Goal: Find specific page/section: Find specific page/section

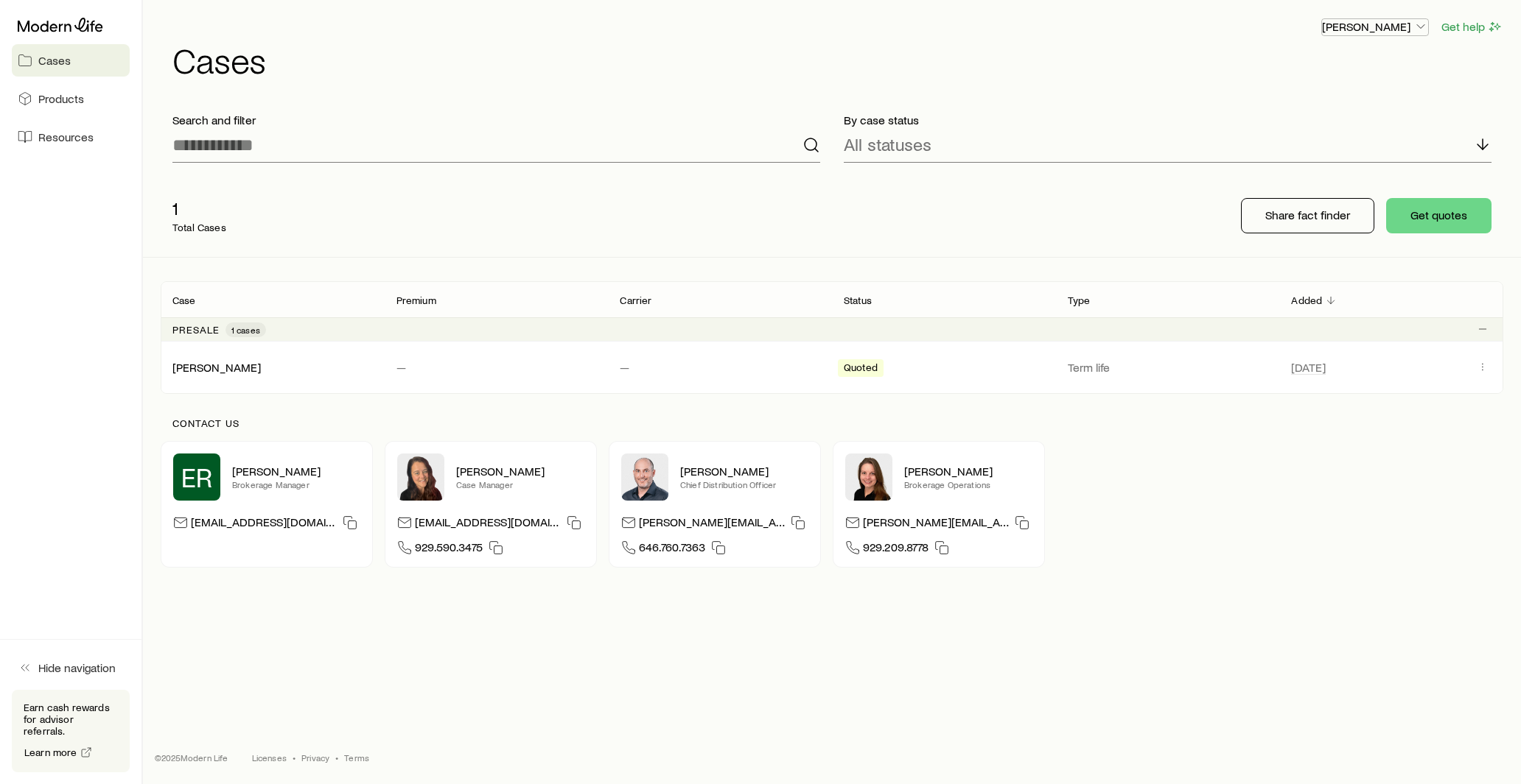
click at [1387, 26] on p "[PERSON_NAME]" at bounding box center [1375, 26] width 106 height 15
click at [1350, 61] on span "Licenses and contracts" at bounding box center [1345, 67] width 121 height 15
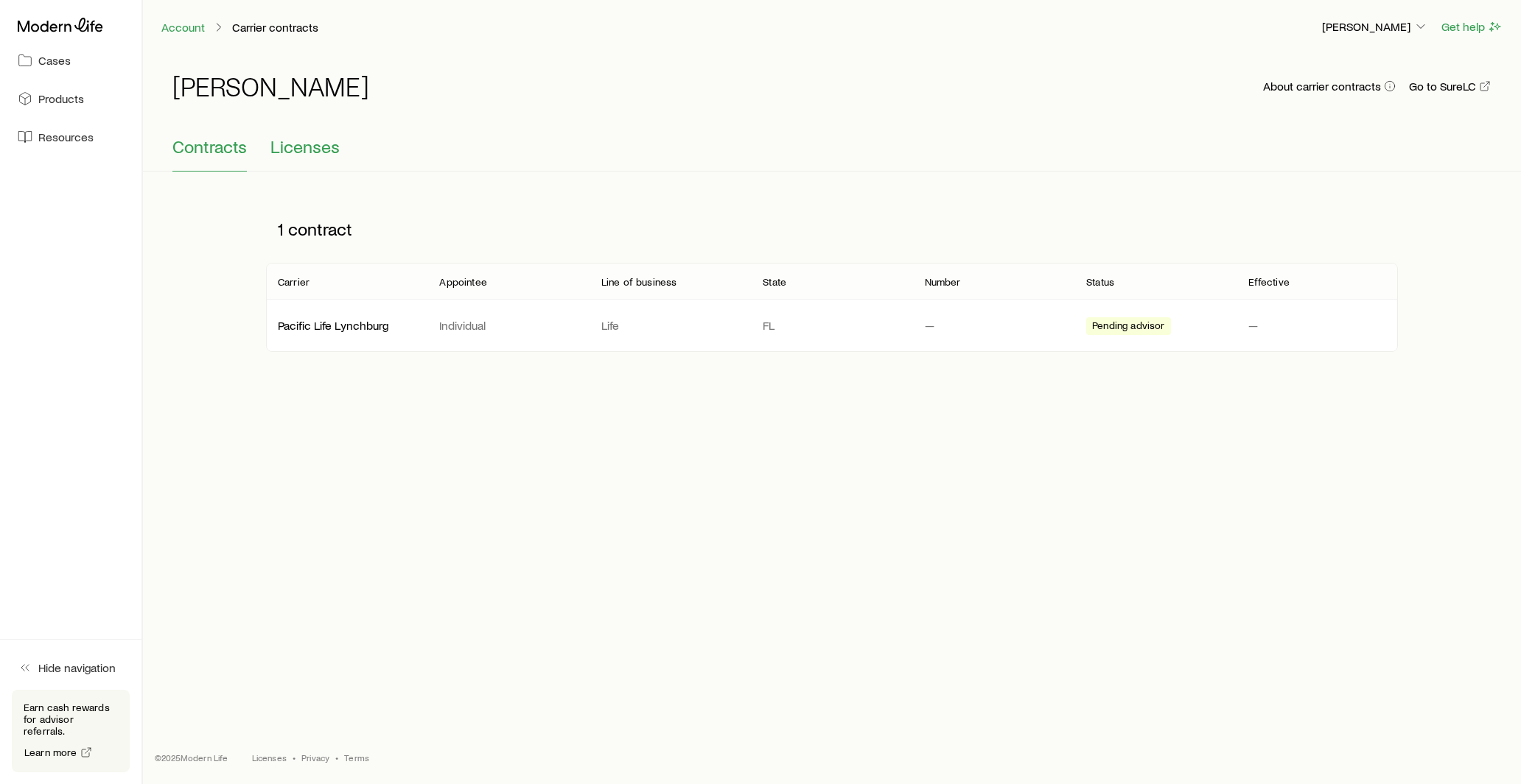
click at [316, 144] on span "Licenses" at bounding box center [306, 147] width 70 height 21
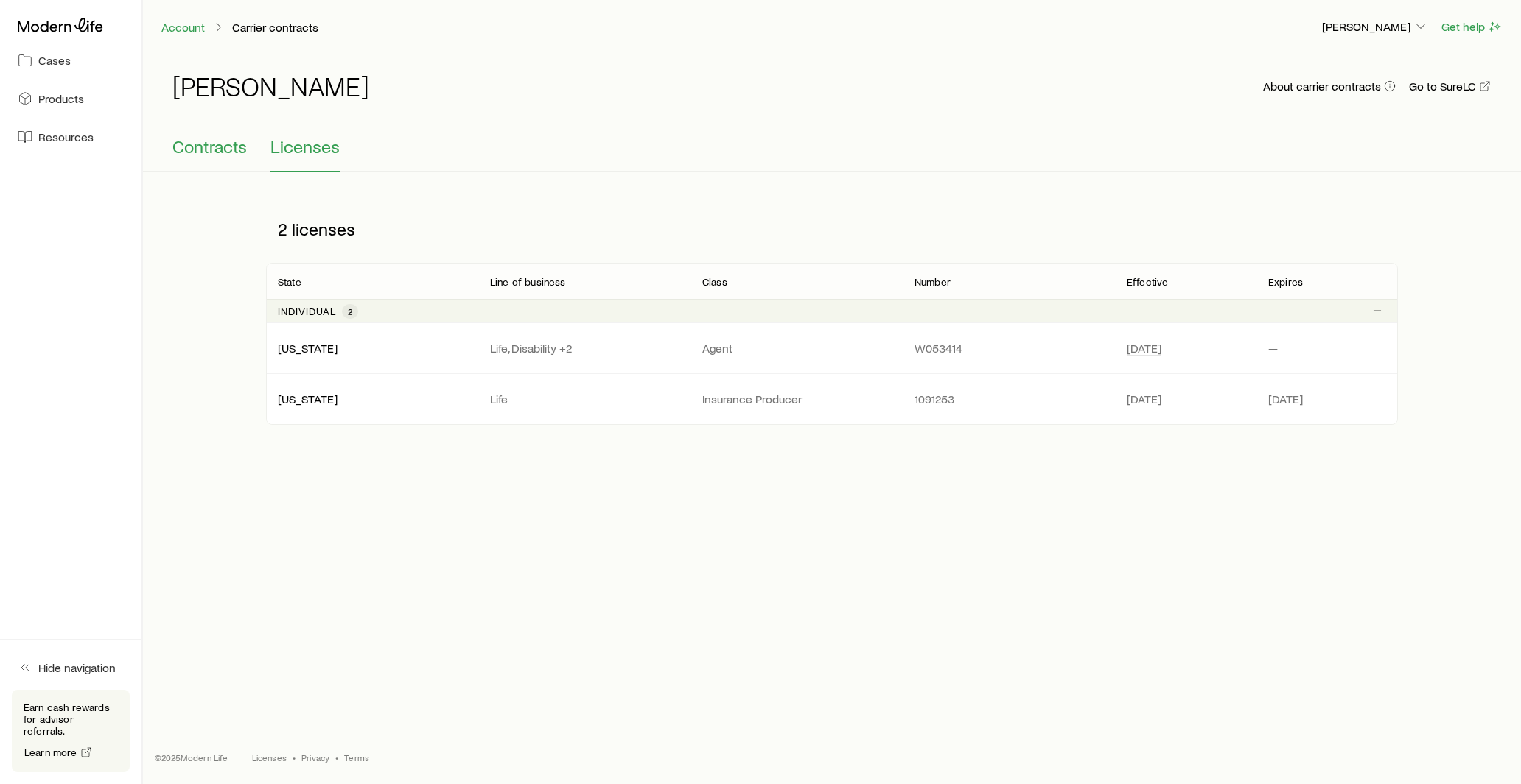
click at [221, 146] on span "Contracts" at bounding box center [209, 147] width 74 height 21
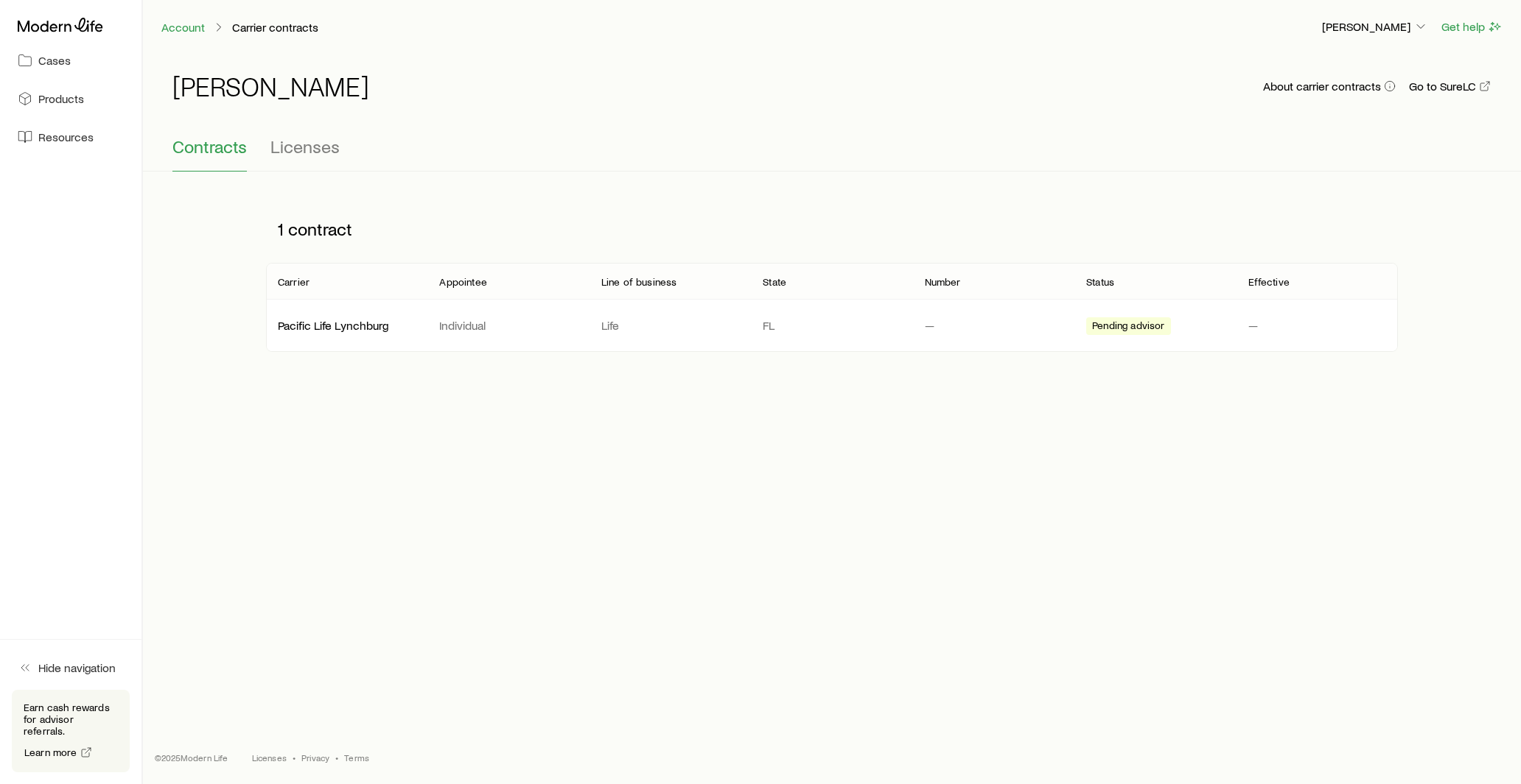
click at [221, 146] on span "Contracts" at bounding box center [209, 147] width 74 height 21
click at [215, 161] on button "Contracts" at bounding box center [209, 154] width 74 height 36
click at [299, 153] on span "Licenses" at bounding box center [306, 147] width 70 height 21
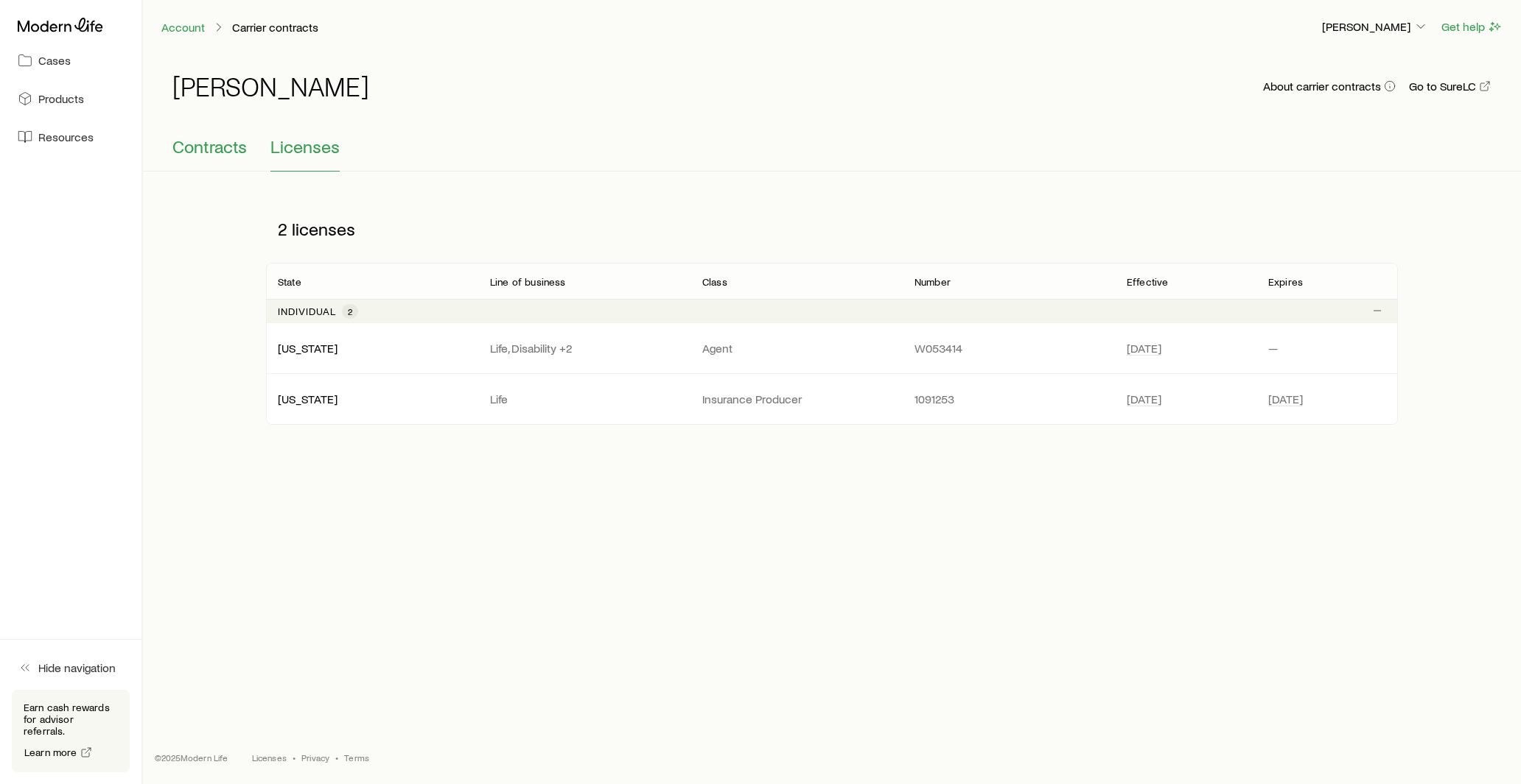
click at [232, 164] on button "Contracts" at bounding box center [209, 154] width 74 height 36
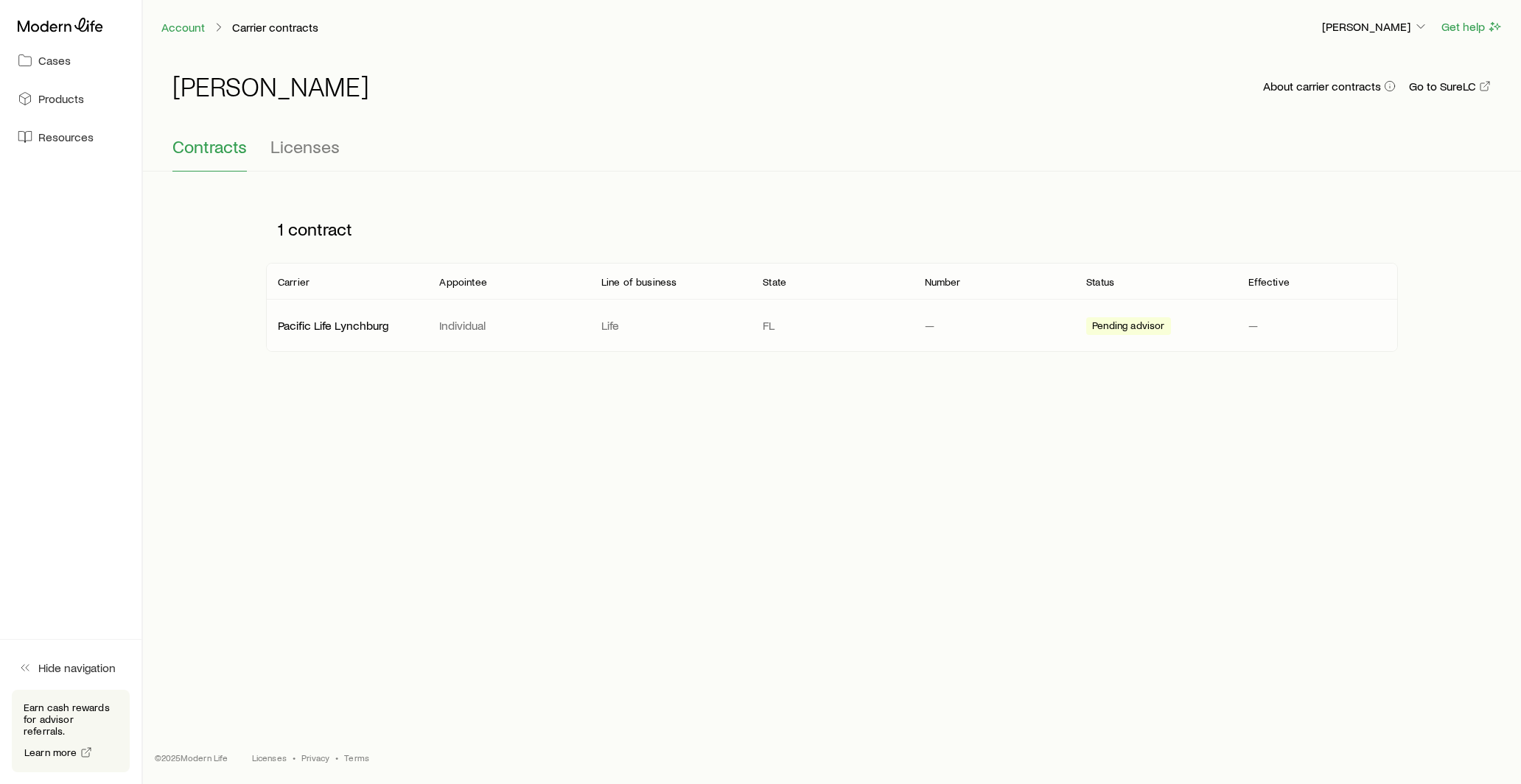
click at [382, 319] on p "Pacific Life Lynchburg" at bounding box center [347, 325] width 138 height 15
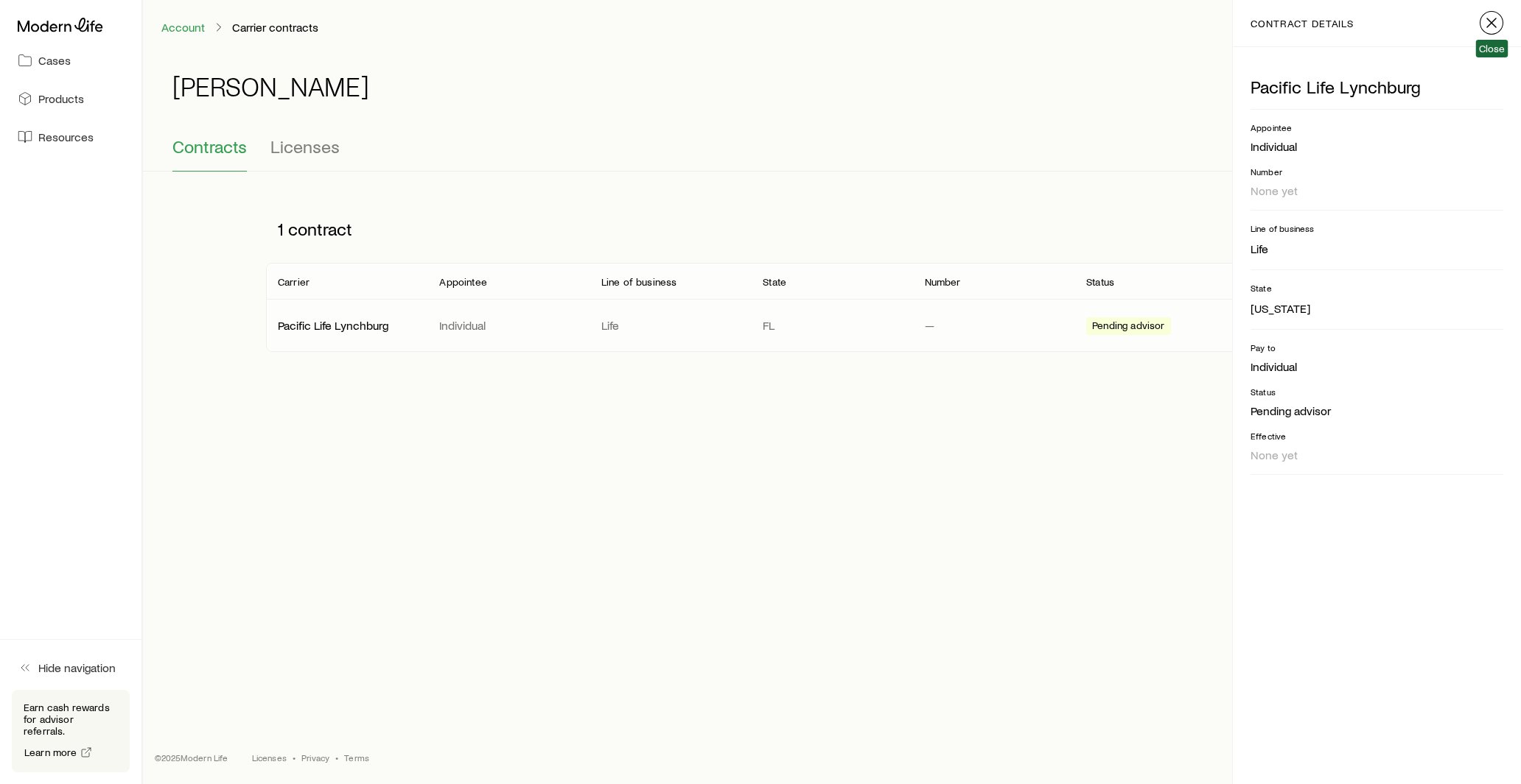
click at [1492, 23] on icon "button" at bounding box center [1491, 23] width 17 height 17
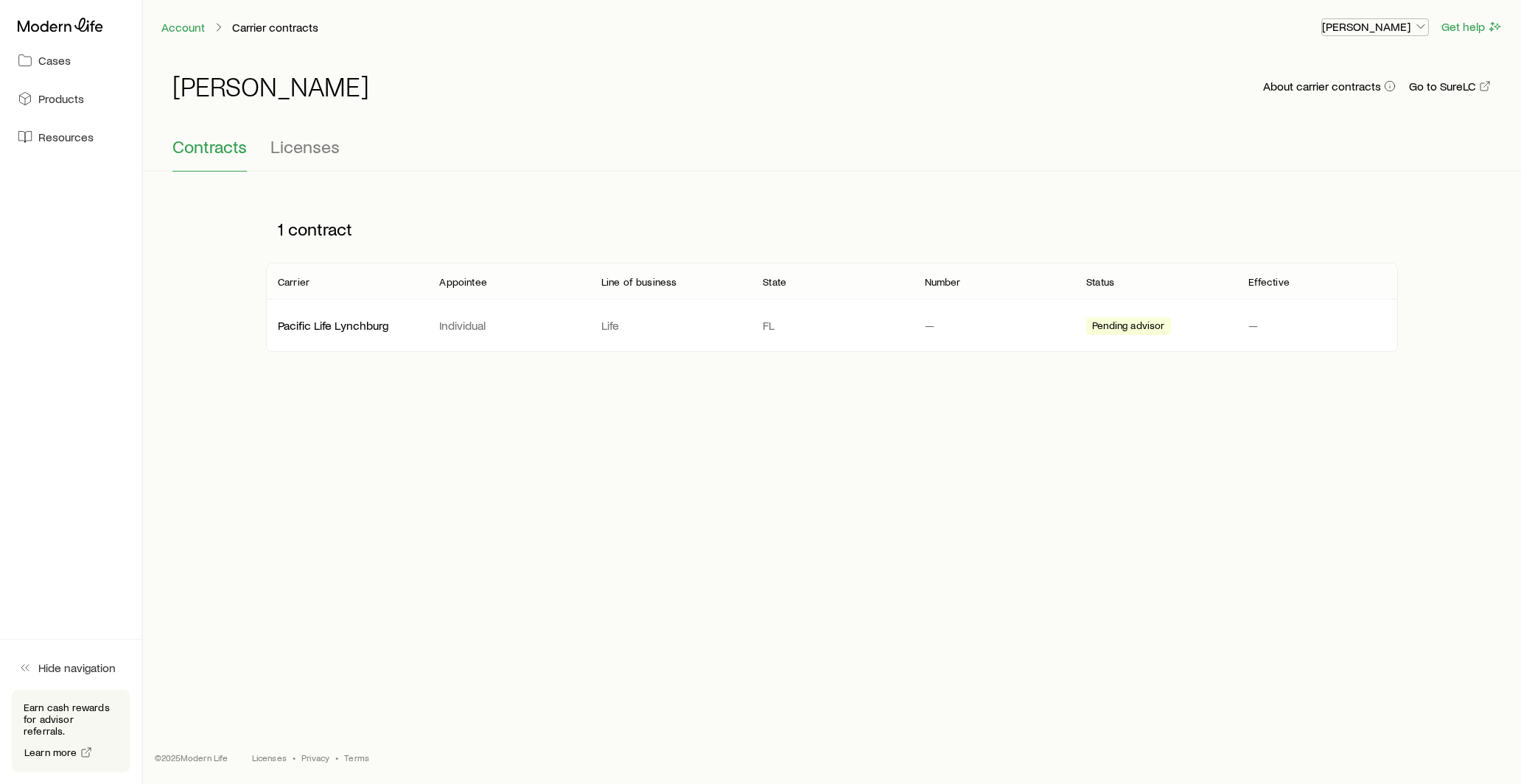
click at [1377, 29] on p "[PERSON_NAME]" at bounding box center [1375, 26] width 106 height 15
click at [1343, 95] on span "Commission schedule" at bounding box center [1342, 99] width 113 height 15
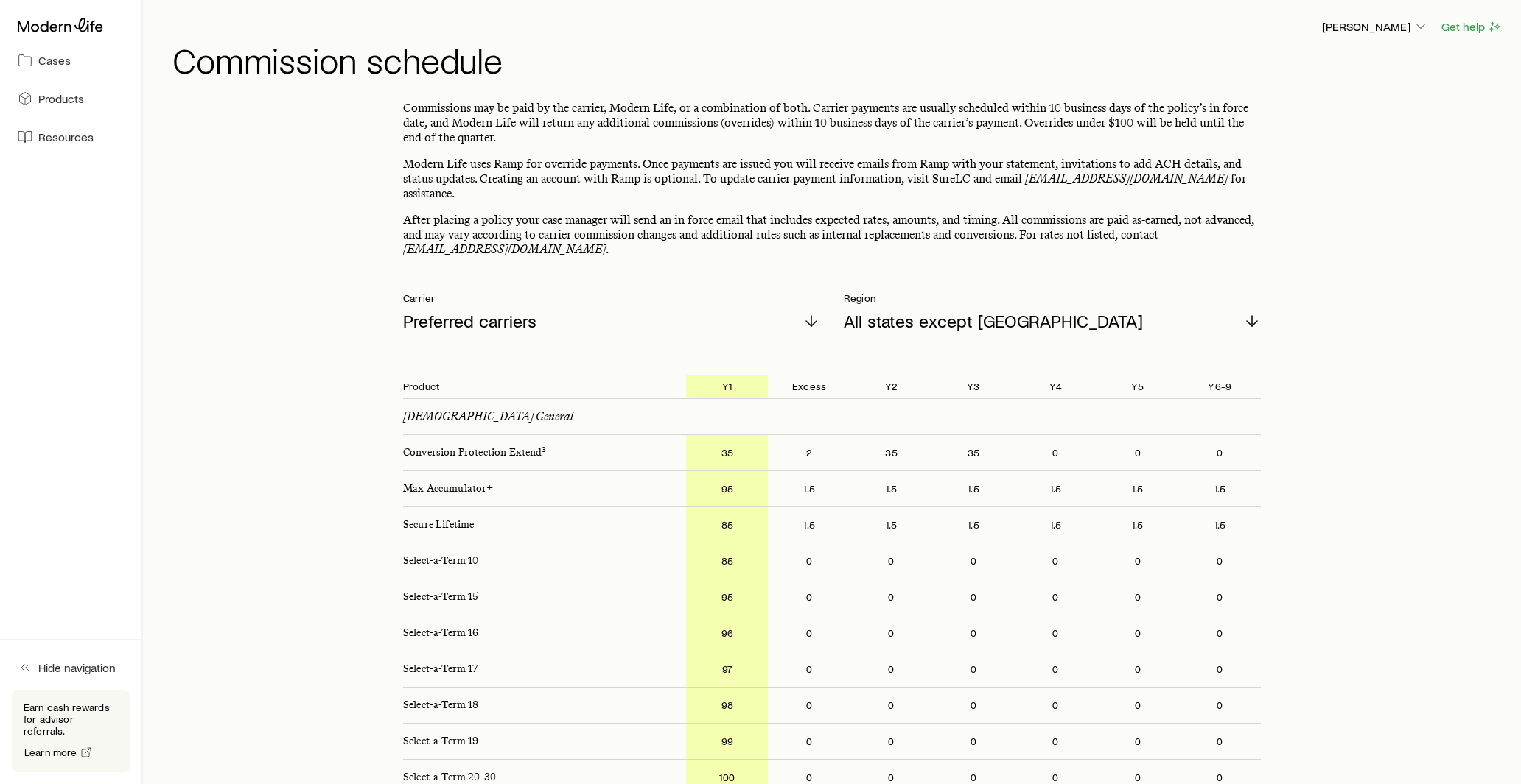
click at [554, 310] on div "Preferred carriers" at bounding box center [611, 322] width 417 height 36
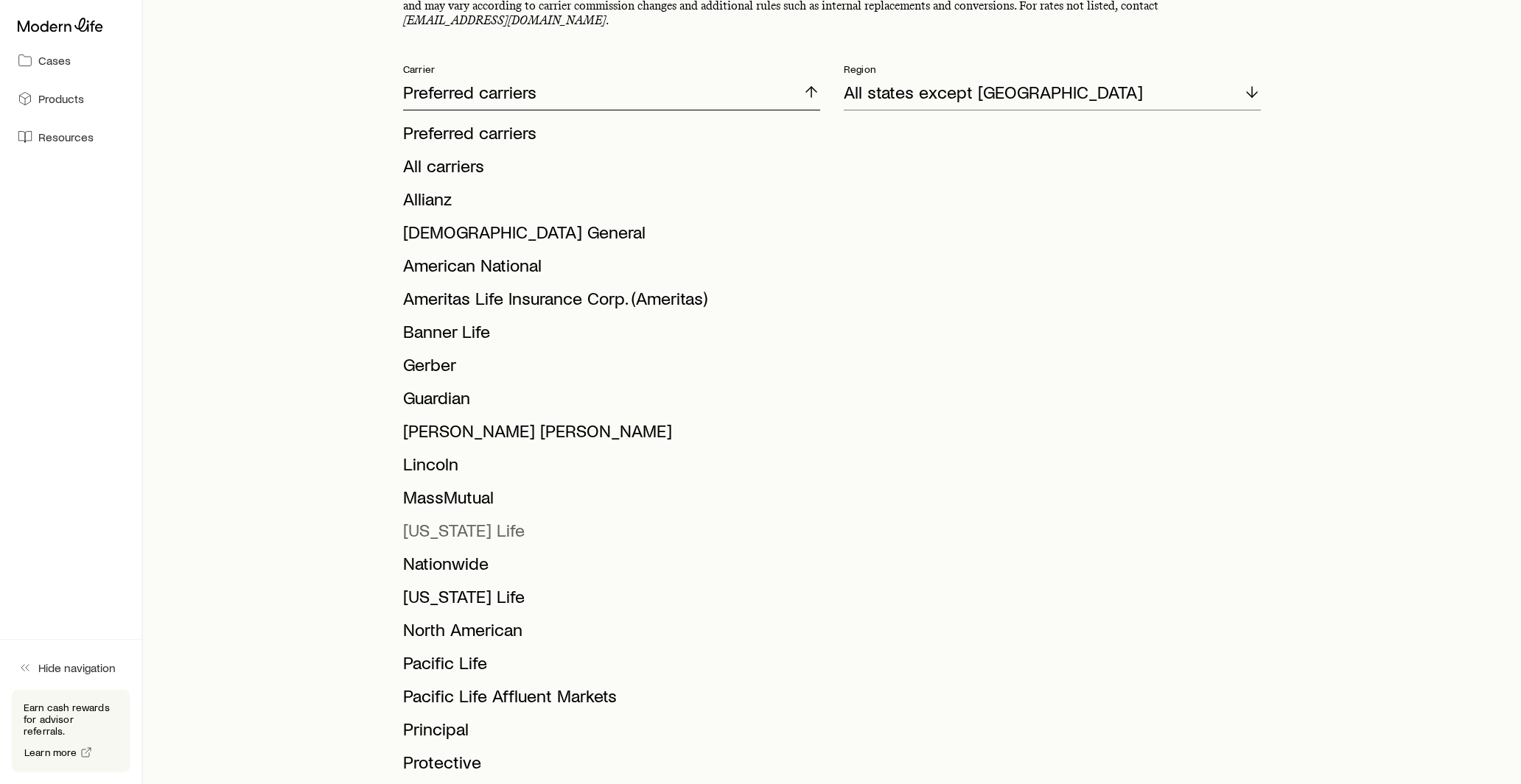
scroll to position [243, 0]
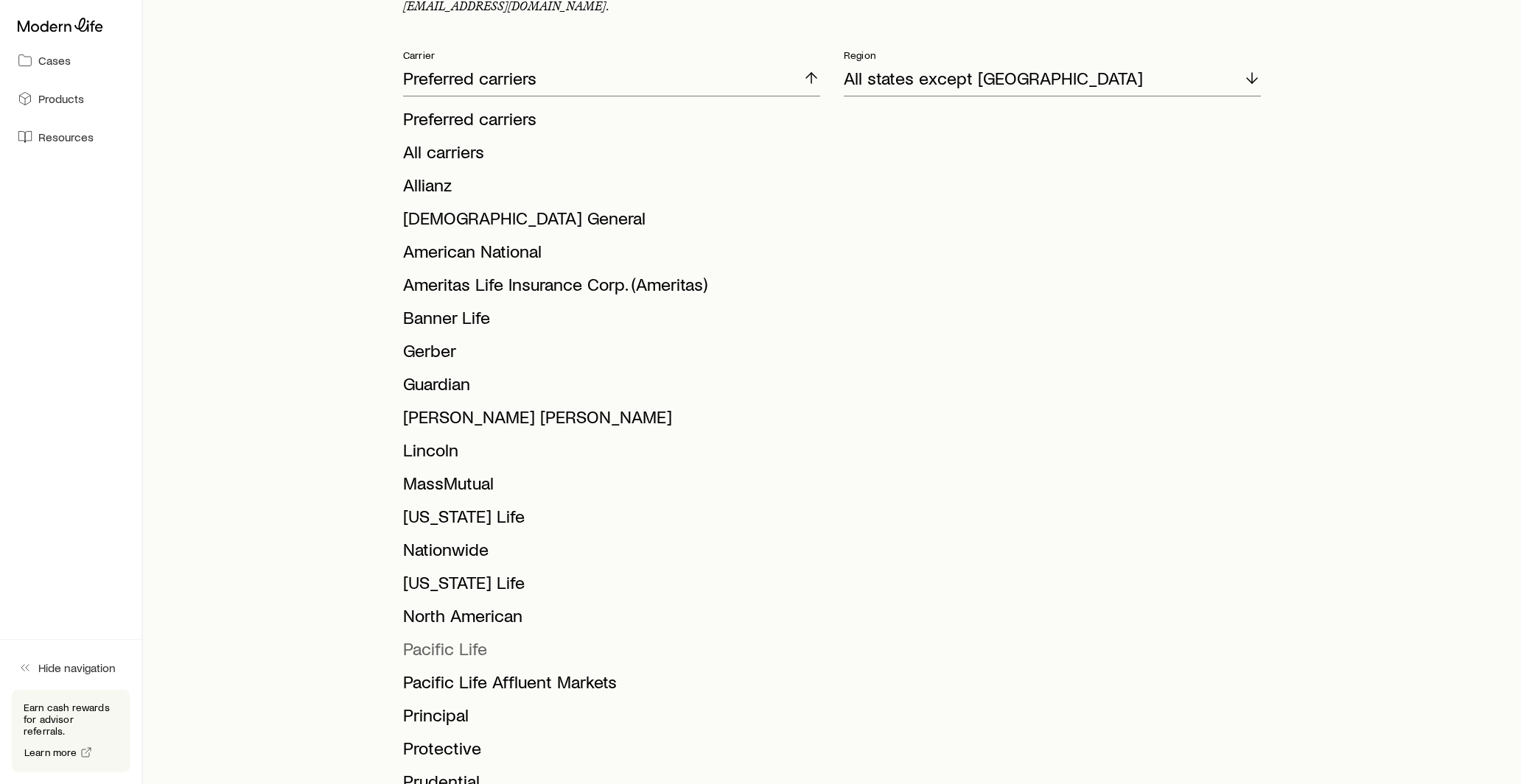
click at [445, 638] on span "Pacific Life" at bounding box center [445, 648] width 84 height 22
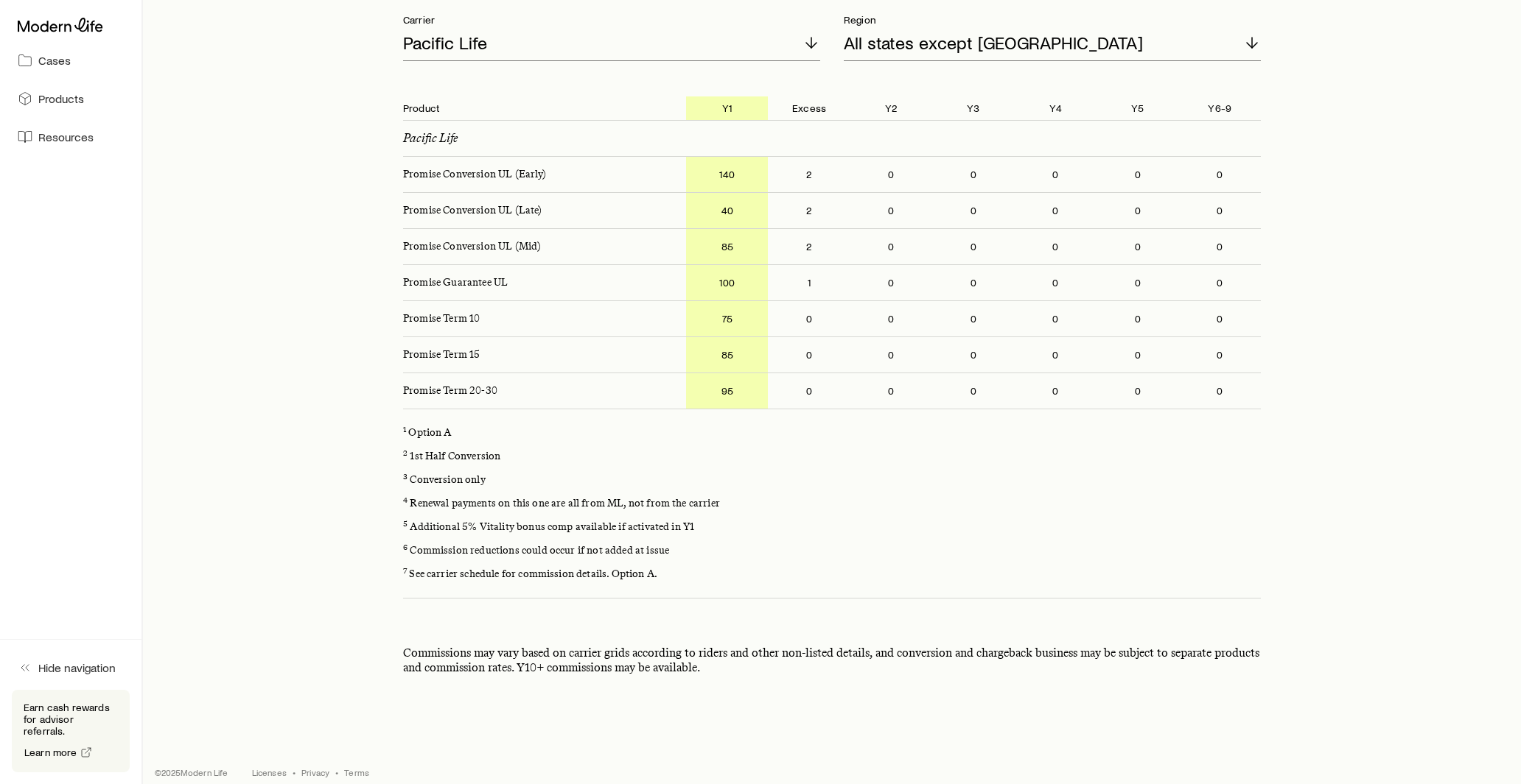
scroll to position [0, 0]
